Goal: Information Seeking & Learning: Learn about a topic

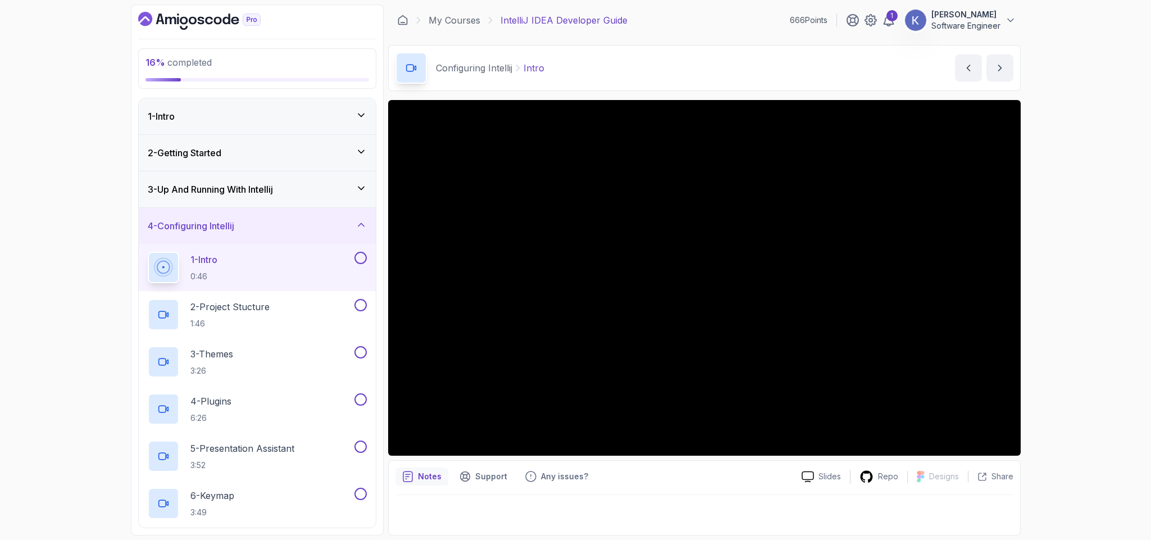
scroll to position [86, 0]
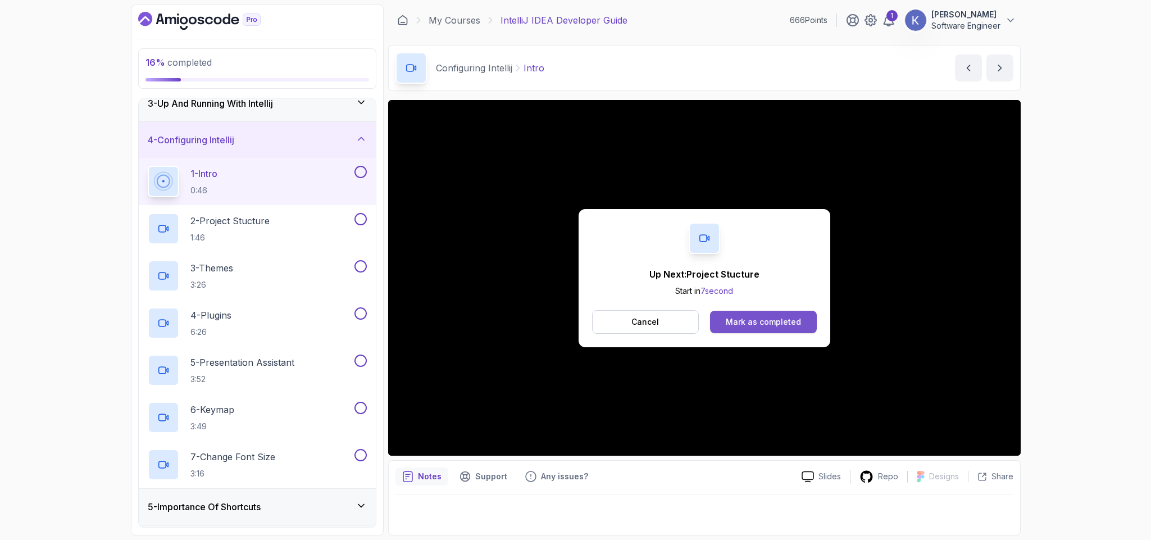
click at [733, 317] on div "Mark as completed" at bounding box center [763, 321] width 75 height 11
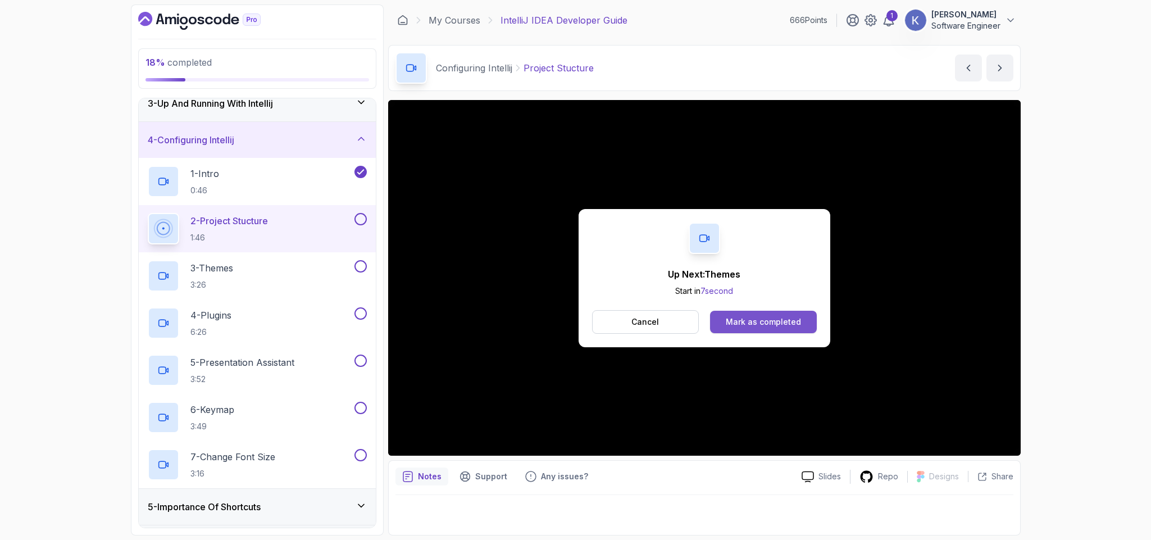
click at [809, 316] on button "Mark as completed" at bounding box center [763, 322] width 106 height 22
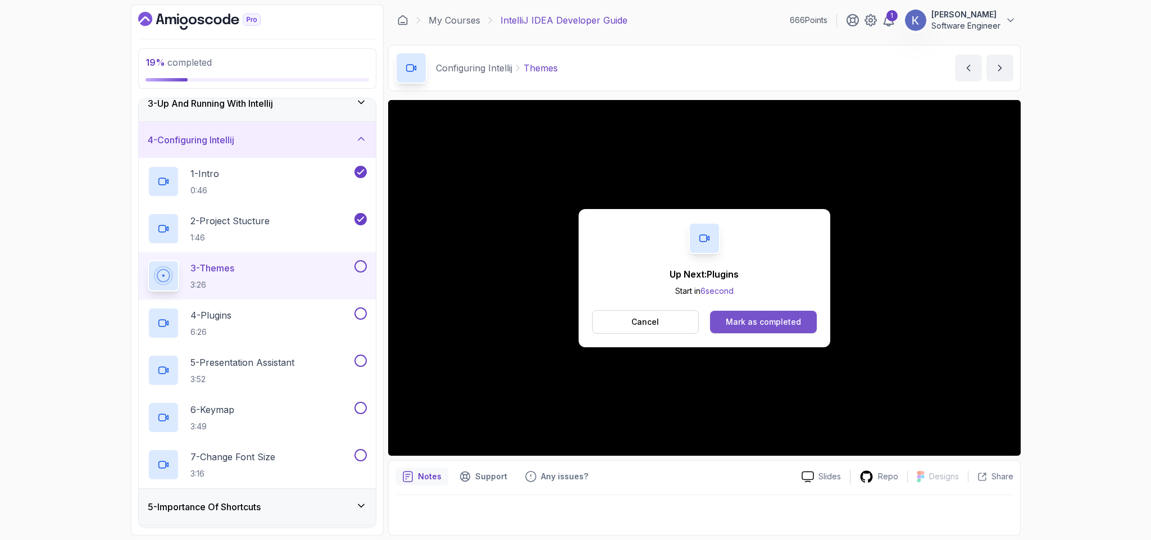
click at [792, 317] on div "Mark as completed" at bounding box center [763, 321] width 75 height 11
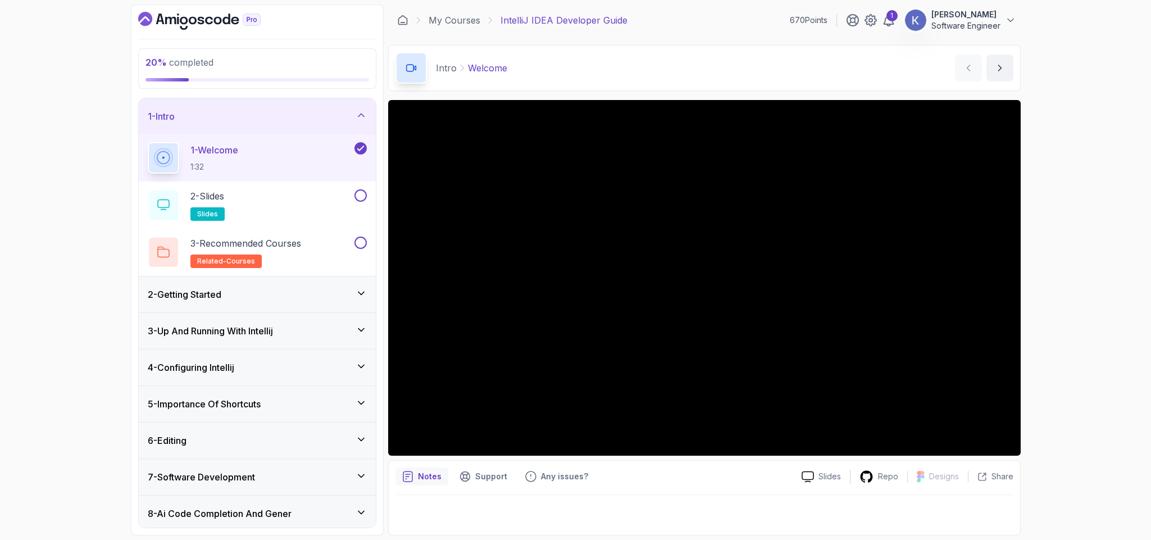
click at [279, 355] on div "4 - Configuring Intellij" at bounding box center [257, 367] width 237 height 36
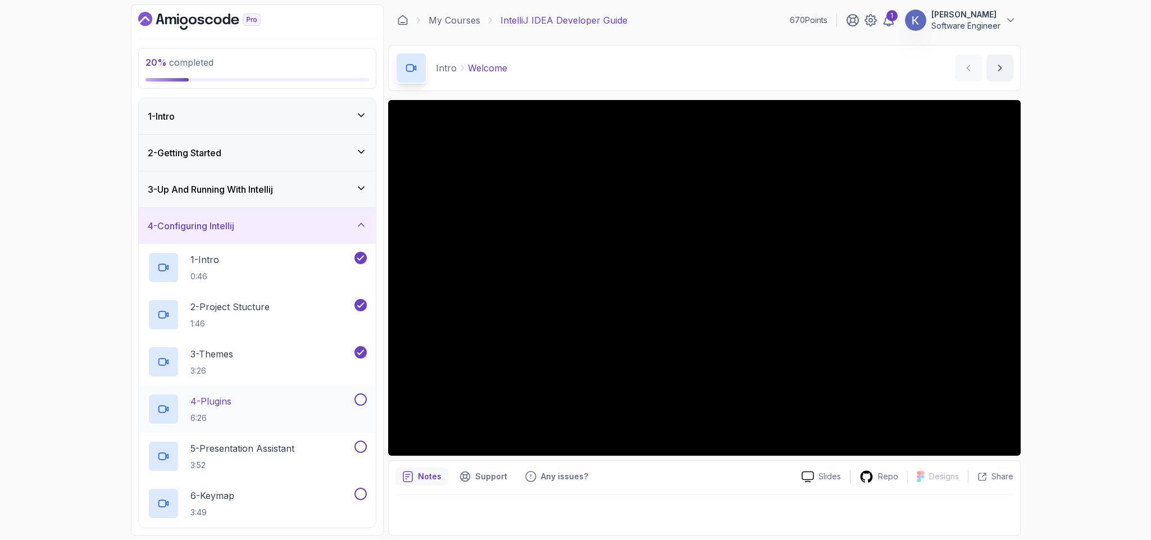
click at [267, 401] on div "4 - Plugins 6:26" at bounding box center [250, 408] width 204 height 31
